Goal: Find specific page/section: Find specific page/section

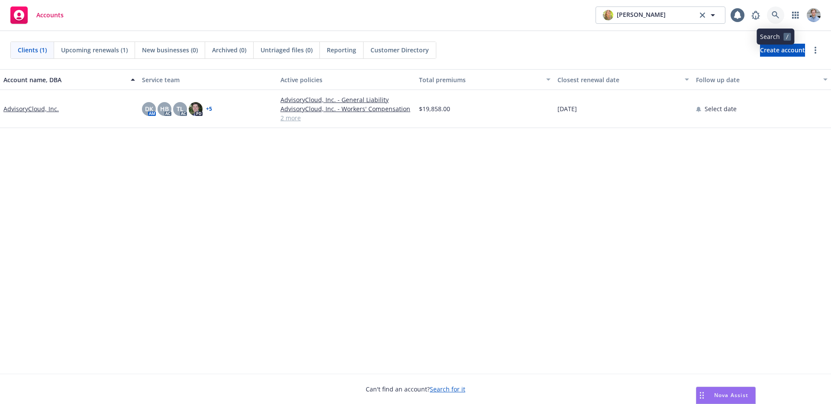
click at [778, 18] on icon at bounding box center [775, 14] width 7 height 7
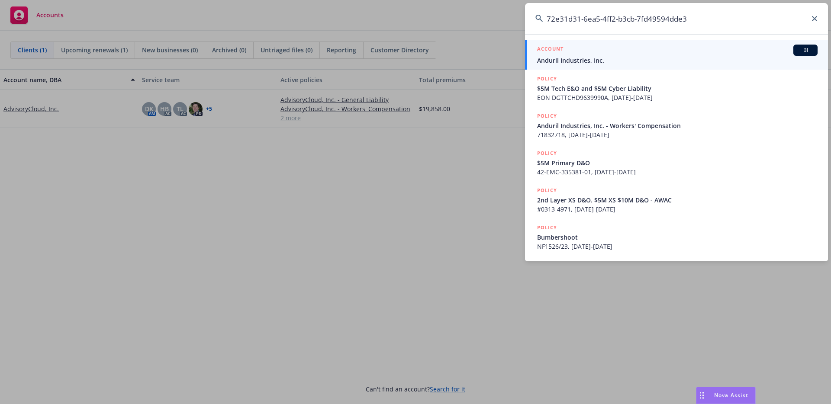
type input "72e31d31-6ea5-4ff2-b3cb-7fd49594dde3"
click at [644, 55] on div "ACCOUNT BI" at bounding box center [677, 50] width 281 height 11
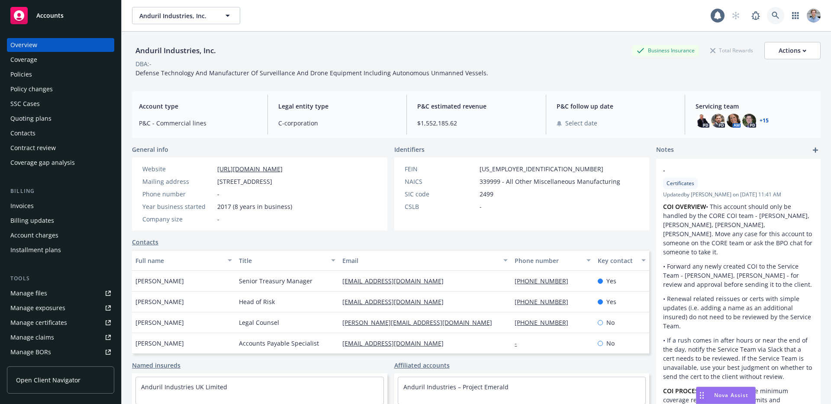
click at [772, 14] on icon at bounding box center [776, 16] width 8 height 8
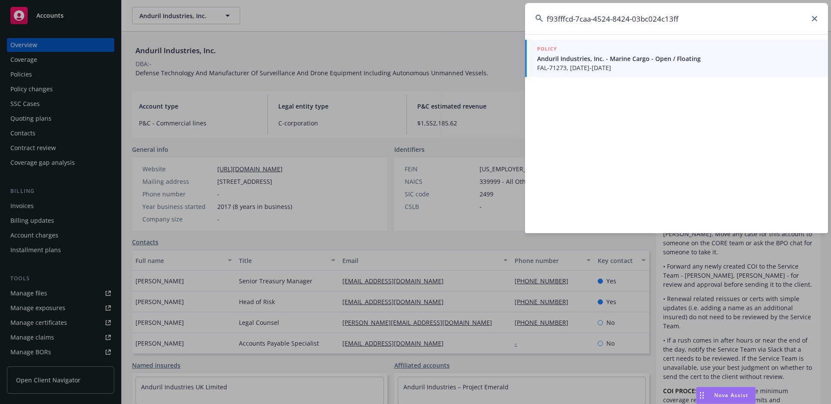
type input "f93fffcd-7caa-4524-8424-03bc024c13ff"
click at [628, 68] on span "FAL-71273, [DATE]-[DATE]" at bounding box center [677, 67] width 281 height 9
